Goal: Transaction & Acquisition: Subscribe to service/newsletter

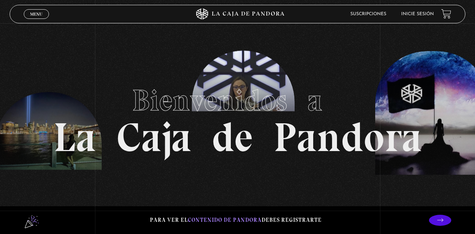
click at [35, 16] on span "Menu" at bounding box center [36, 14] width 12 height 4
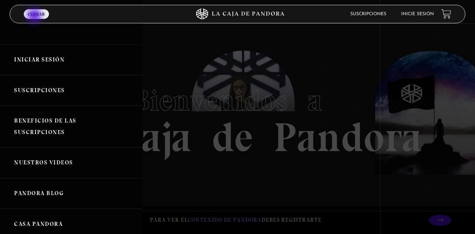
click at [59, 92] on link "Suscripciones" at bounding box center [71, 90] width 142 height 31
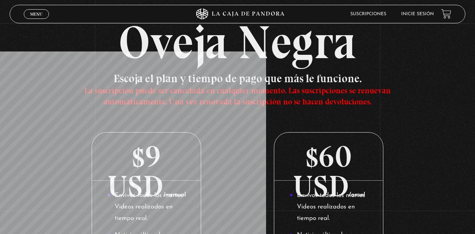
scroll to position [43, 0]
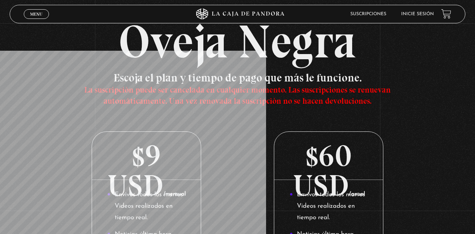
click at [330, 174] on p "$60 USD /anual" at bounding box center [328, 156] width 109 height 48
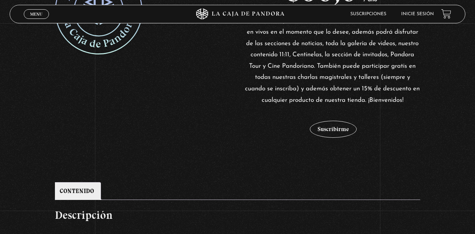
scroll to position [196, 0]
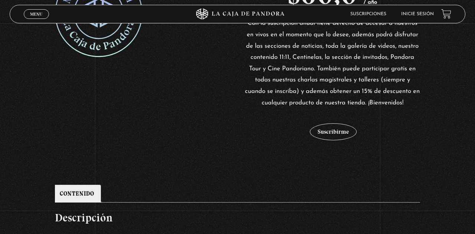
click at [338, 141] on button "Suscribirme" at bounding box center [333, 131] width 47 height 17
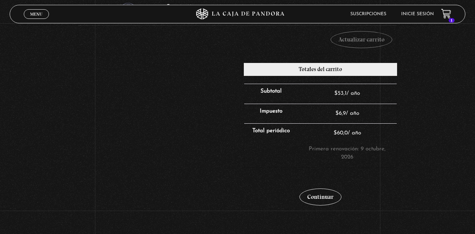
scroll to position [167, 0]
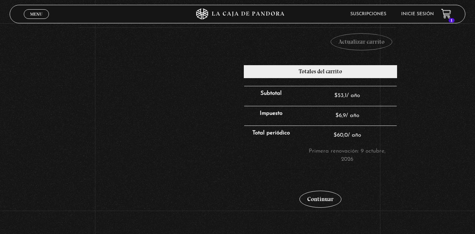
click at [326, 198] on link "Continuar" at bounding box center [320, 199] width 42 height 17
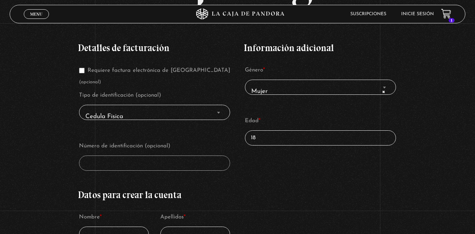
scroll to position [117, 0]
click at [104, 108] on span "Cedula Fisica" at bounding box center [154, 116] width 144 height 17
click at [212, 116] on span "Cedula Fisica" at bounding box center [154, 116] width 144 height 17
click at [217, 112] on b "Finalizar compra" at bounding box center [218, 113] width 3 height 2
click at [217, 110] on span "Finalizar compra" at bounding box center [218, 113] width 7 height 10
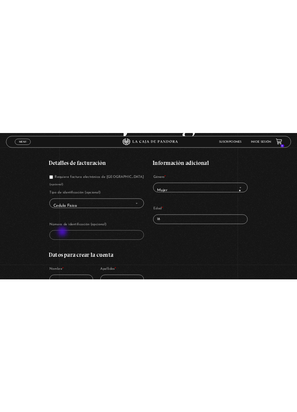
scroll to position [99, 0]
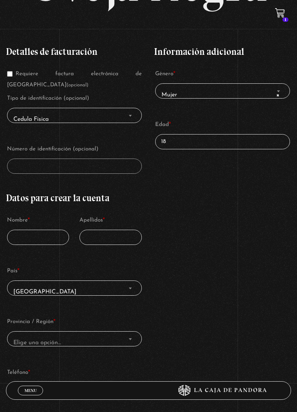
click at [37, 117] on span "Cedula Fisica" at bounding box center [74, 119] width 128 height 16
click at [133, 114] on span "Finalizar compra" at bounding box center [129, 116] width 7 height 10
click at [130, 117] on b "Finalizar compra" at bounding box center [130, 116] width 3 height 2
click at [277, 96] on span "Finalizar compra" at bounding box center [277, 91] width 7 height 10
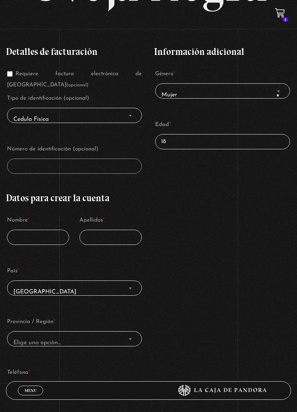
click at [256, 143] on input "18" at bounding box center [222, 141] width 135 height 15
type input "1"
type input "29"
click at [103, 122] on span "Cedula Fisica" at bounding box center [74, 119] width 128 height 16
click at [130, 120] on span "Finalizar compra" at bounding box center [129, 116] width 7 height 10
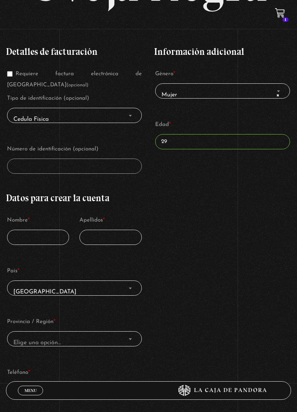
click at [133, 121] on span "Finalizar compra" at bounding box center [129, 116] width 7 height 10
click at [128, 125] on span "Cedula Fisica" at bounding box center [74, 119] width 128 height 16
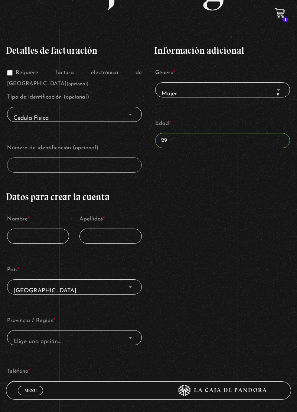
scroll to position [100, 0]
click at [10, 76] on input "Requiere factura electrónica de Costa Rica (opcional)" at bounding box center [10, 73] width 6 height 6
click at [122, 116] on span "Cedula Fisica" at bounding box center [74, 119] width 128 height 16
click at [7, 76] on input "Requiere factura electrónica de Costa Rica (opcional)" at bounding box center [10, 73] width 6 height 6
checkbox input "false"
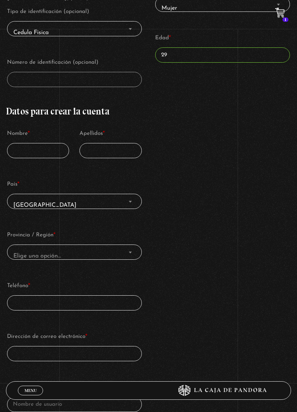
click at [27, 154] on input "Nombre *" at bounding box center [38, 150] width 62 height 15
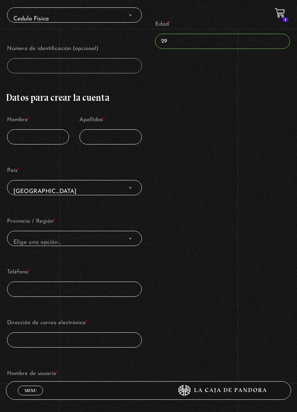
scroll to position [222, 0]
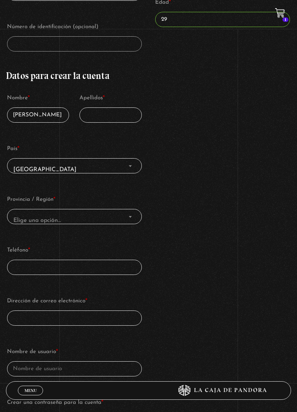
type input "Cris"
click at [116, 120] on input "Apellidos *" at bounding box center [110, 115] width 62 height 15
type input "Delgado"
click at [82, 221] on span "Elige una opción…" at bounding box center [74, 220] width 128 height 16
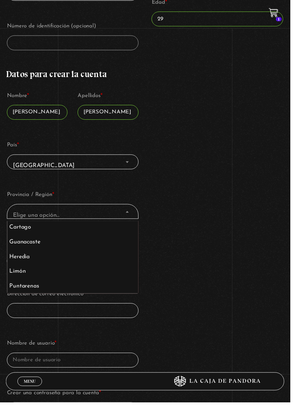
scroll to position [32, 0]
select select "CR-SJ"
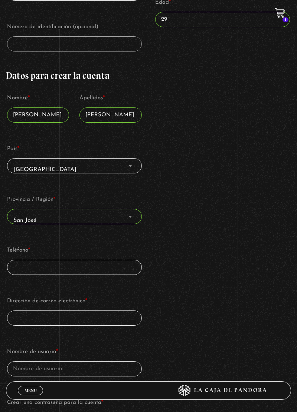
click at [71, 234] on input "Teléfono *" at bounding box center [74, 267] width 135 height 15
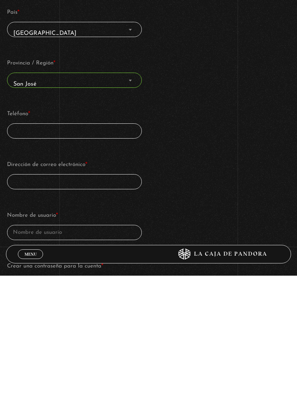
scroll to position [221, 0]
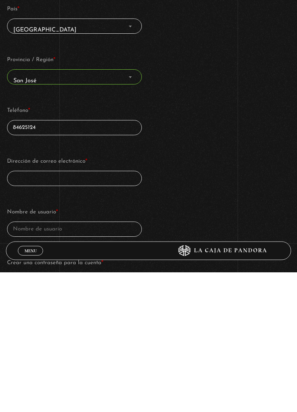
type input "84625124"
click at [90, 234] on input "Dirección de correo electrónico *" at bounding box center [74, 318] width 135 height 15
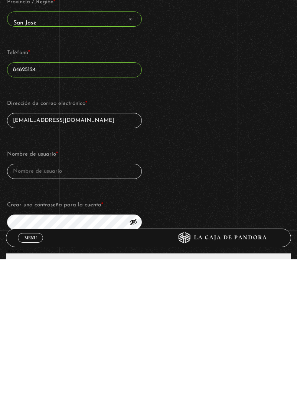
scroll to position [274, 0]
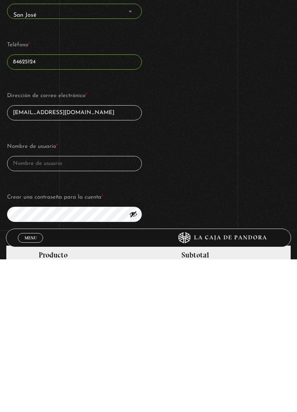
type input "calexa0402@gmail.com"
click at [100, 234] on input "Nombre de usuario *" at bounding box center [74, 316] width 135 height 15
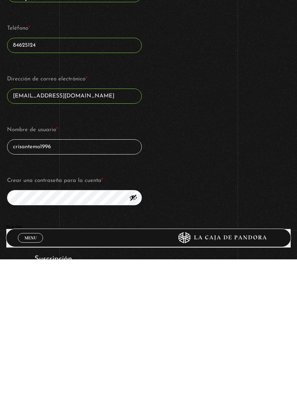
type input "crisantemo1996"
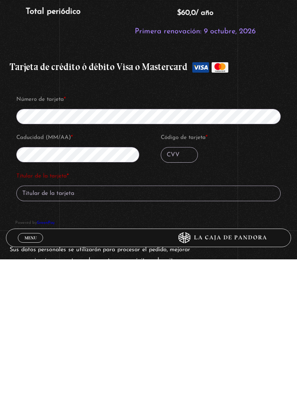
scroll to position [630, 0]
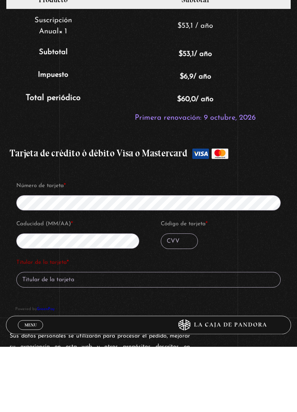
click at [234, 185] on small "Primera renovación: 9 octubre, 2026" at bounding box center [195, 183] width 121 height 7
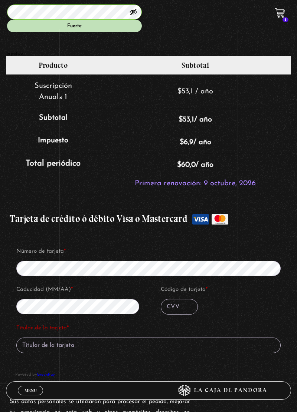
click at [228, 185] on small "Primera renovación: 9 octubre, 2026" at bounding box center [195, 183] width 121 height 7
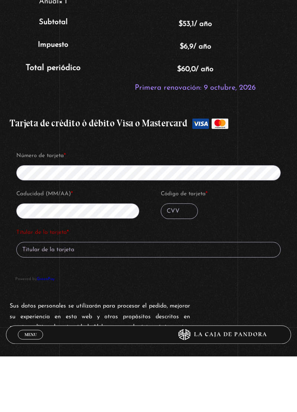
scroll to position [669, 0]
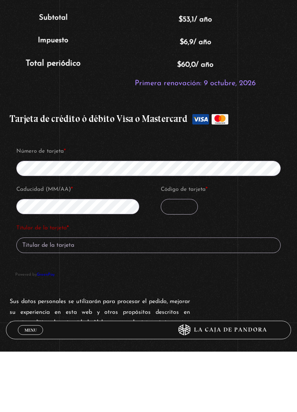
click at [187, 234] on input "Código de tarjeta *" at bounding box center [179, 268] width 37 height 16
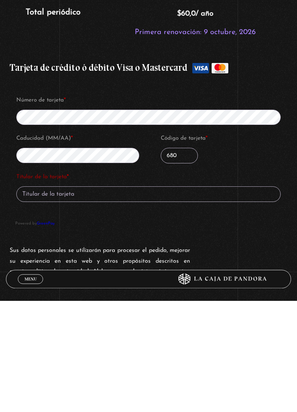
type input "680"
click at [178, 234] on input "Titular de la tarjeta *" at bounding box center [148, 306] width 264 height 16
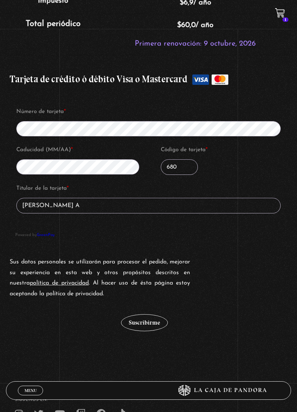
scroll to position [769, 0]
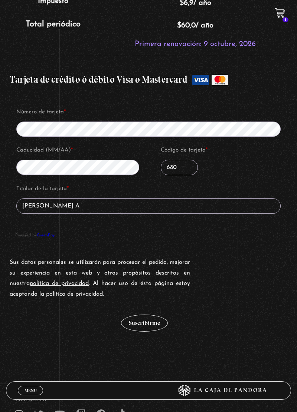
type input "Cris Delgado A"
click at [152, 234] on button "Suscribirme" at bounding box center [144, 323] width 47 height 17
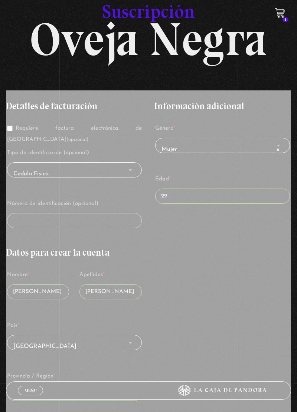
scroll to position [44, 0]
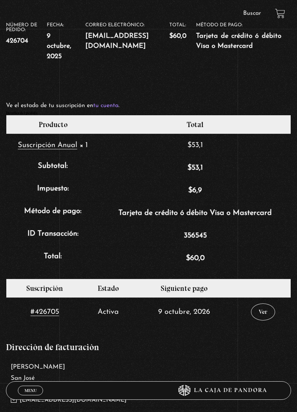
scroll to position [171, 0]
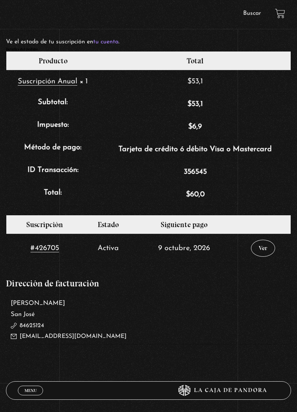
click at [263, 249] on link "Ver" at bounding box center [263, 248] width 24 height 17
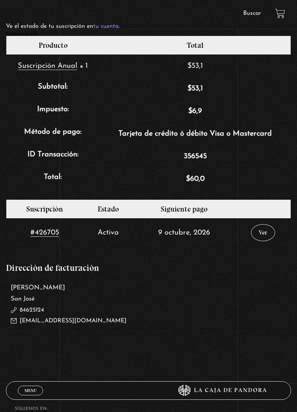
scroll to position [271, 0]
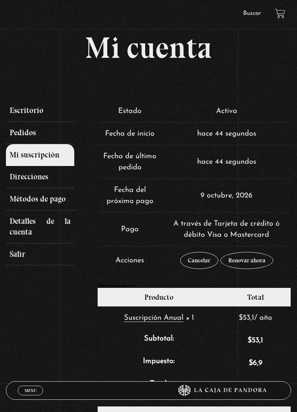
click at [22, 113] on link "Escritorio" at bounding box center [40, 111] width 68 height 22
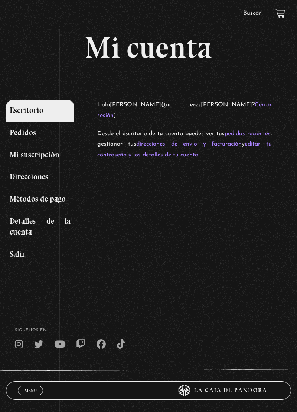
click at [25, 134] on link "Pedidos" at bounding box center [40, 133] width 68 height 22
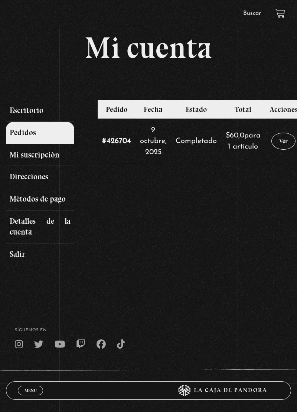
click at [31, 161] on link "Mi suscripción" at bounding box center [40, 155] width 68 height 22
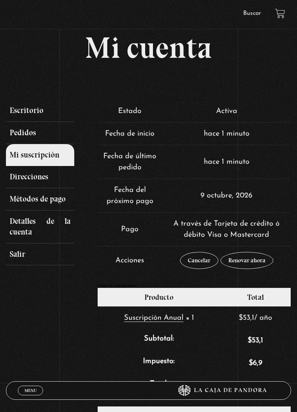
click at [26, 181] on link "Direcciones" at bounding box center [40, 177] width 68 height 22
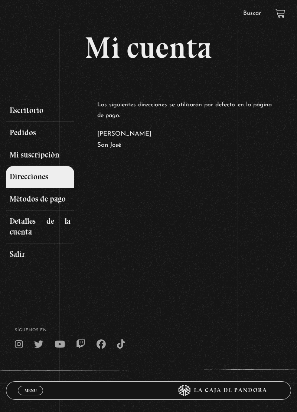
click at [32, 202] on link "Métodos de pago" at bounding box center [40, 199] width 68 height 22
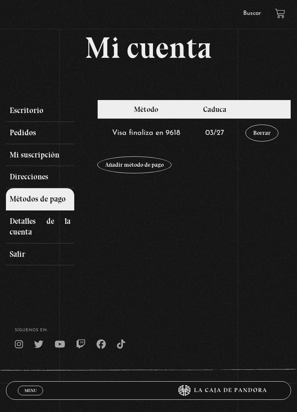
click at [149, 51] on h1 "Mi cuenta" at bounding box center [148, 48] width 285 height 30
click at [230, 395] on icon at bounding box center [219, 390] width 119 height 11
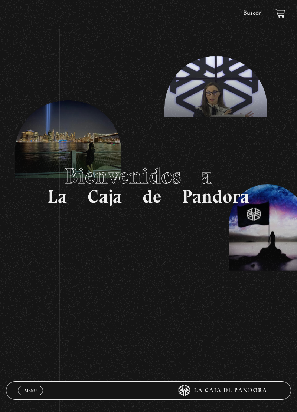
click at [34, 392] on span "Menu" at bounding box center [30, 391] width 12 height 4
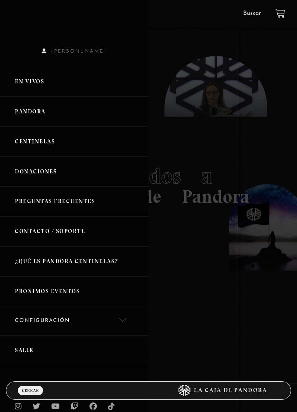
click at [33, 113] on link "Pandora" at bounding box center [74, 112] width 148 height 30
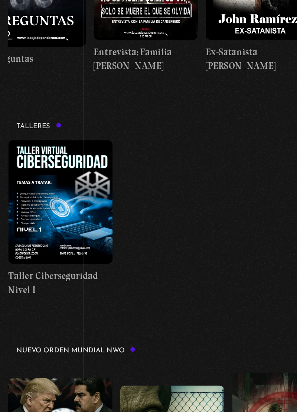
scroll to position [174, 0]
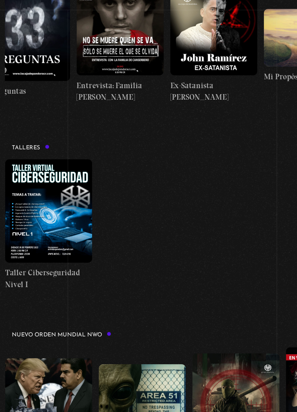
click at [57, 211] on figure at bounding box center [43, 200] width 74 height 88
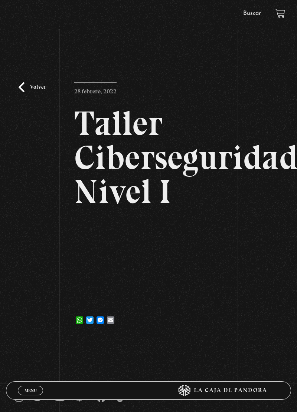
click at [23, 92] on link "Volver" at bounding box center [32, 87] width 27 height 10
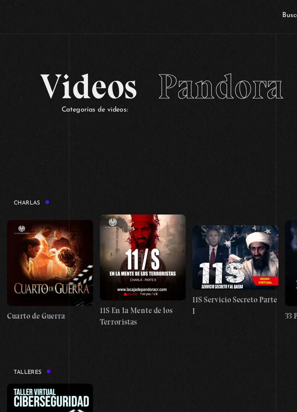
click at [185, 81] on span "Pandora" at bounding box center [190, 75] width 109 height 36
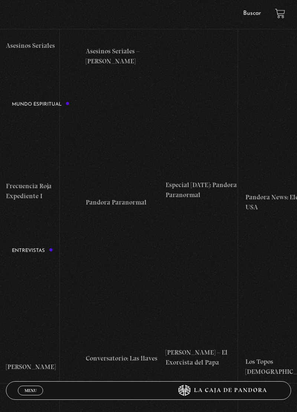
scroll to position [2001, 0]
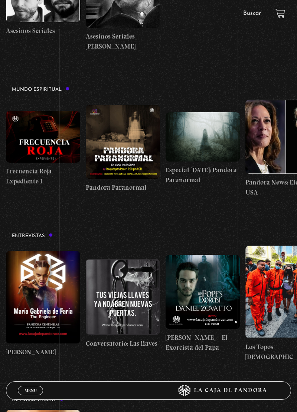
click at [31, 393] on span "Menu" at bounding box center [30, 391] width 12 height 4
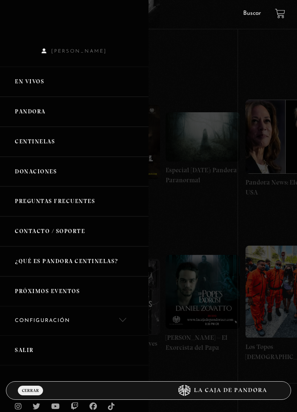
scroll to position [1, 0]
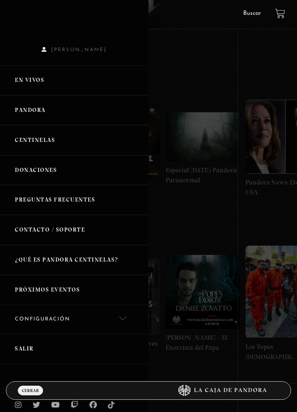
click at [29, 357] on link "Salir" at bounding box center [74, 349] width 148 height 30
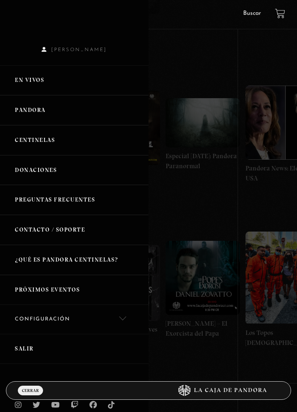
scroll to position [2037, 0]
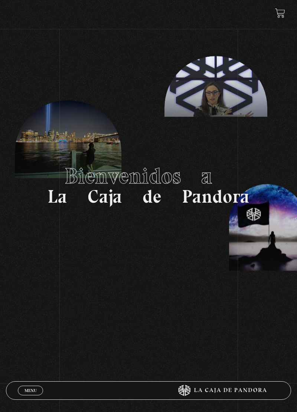
click at [30, 395] on div "Menu Cerrar" at bounding box center [89, 391] width 142 height 18
click at [36, 391] on span "Menu" at bounding box center [30, 391] width 12 height 4
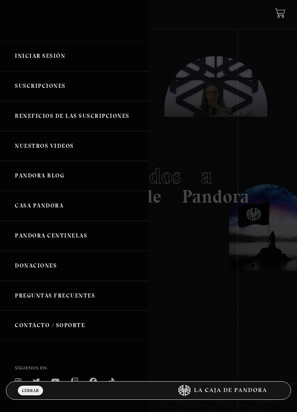
click at [58, 55] on link "Iniciar Sesión" at bounding box center [74, 56] width 148 height 30
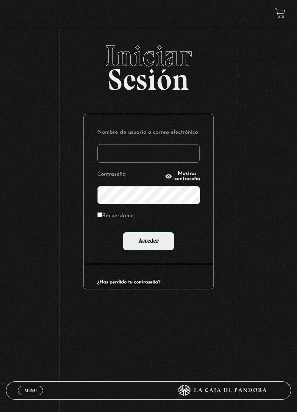
click at [151, 156] on input "Nombre de usuario o correo electrónico" at bounding box center [148, 153] width 102 height 19
type input "crisantemo1996"
click at [159, 245] on input "Acceder" at bounding box center [148, 241] width 51 height 19
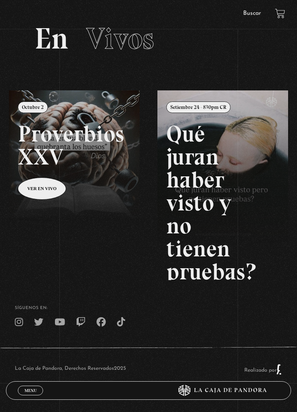
scroll to position [56, 0]
click at [35, 390] on span "Menu" at bounding box center [30, 391] width 12 height 4
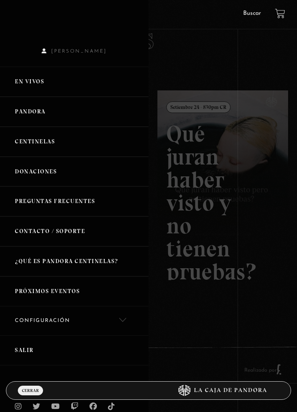
click at [70, 87] on link "En vivos" at bounding box center [74, 82] width 148 height 30
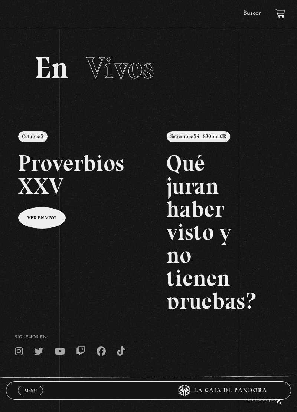
scroll to position [21, 0]
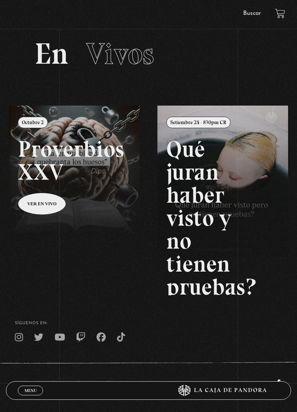
click at [33, 393] on span "Menu" at bounding box center [30, 391] width 12 height 4
